Goal: Transaction & Acquisition: Purchase product/service

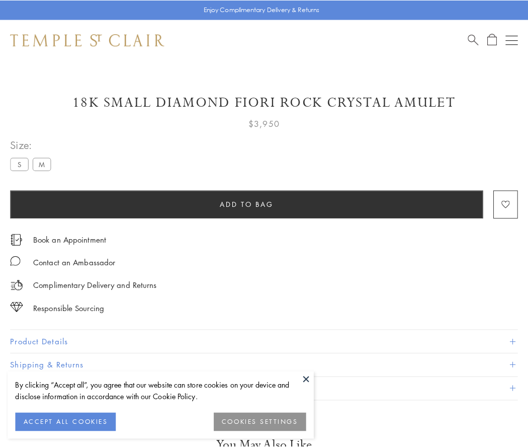
scroll to position [35, 0]
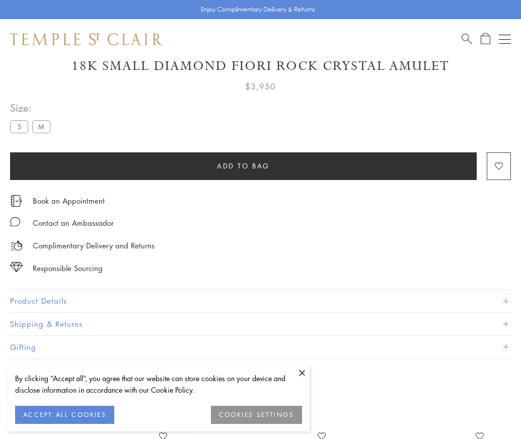
click at [243, 166] on span "Add to bag" at bounding box center [243, 166] width 53 height 11
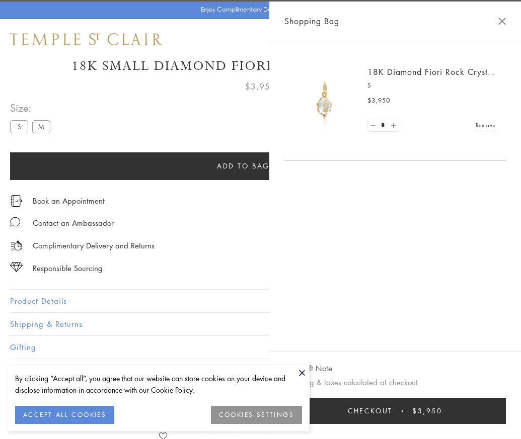
click at [506, 419] on button "Checkout $3,950" at bounding box center [394, 411] width 221 height 26
